Goal: Task Accomplishment & Management: Manage account settings

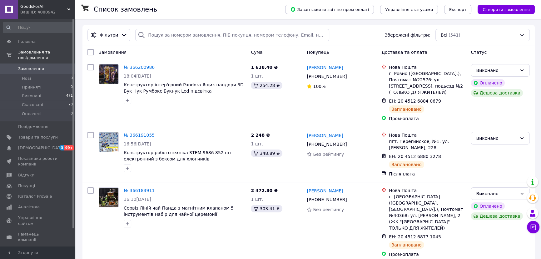
click at [38, 66] on span "Замовлення" at bounding box center [31, 69] width 26 height 6
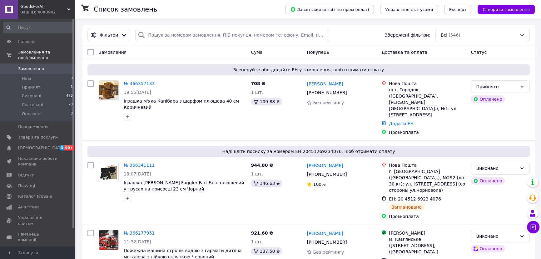
click at [26, 66] on span "Замовлення" at bounding box center [31, 69] width 26 height 6
click at [27, 41] on span "Головна" at bounding box center [26, 42] width 17 height 6
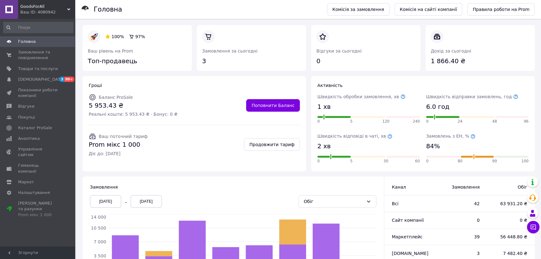
click at [388, 136] on icon at bounding box center [390, 136] width 4 height 4
click at [31, 56] on span "Замовлення та повідомлення" at bounding box center [38, 54] width 40 height 11
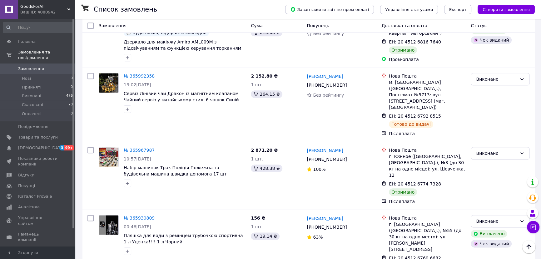
scroll to position [937, 0]
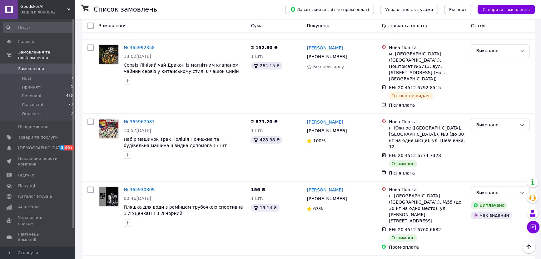
click at [28, 66] on span "Замовлення" at bounding box center [31, 69] width 26 height 6
